Goal: Entertainment & Leisure: Consume media (video, audio)

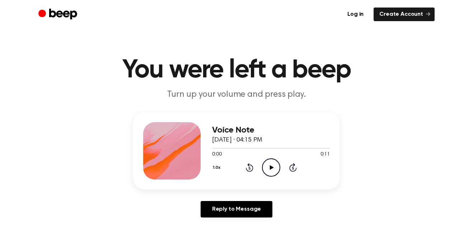
click at [268, 167] on icon "Play Audio" at bounding box center [271, 168] width 18 height 18
click at [266, 169] on icon "Play Audio" at bounding box center [271, 168] width 18 height 18
click at [269, 164] on icon "Play Audio" at bounding box center [271, 168] width 18 height 18
click at [269, 168] on icon "Play Audio" at bounding box center [271, 168] width 18 height 18
